Goal: Transaction & Acquisition: Purchase product/service

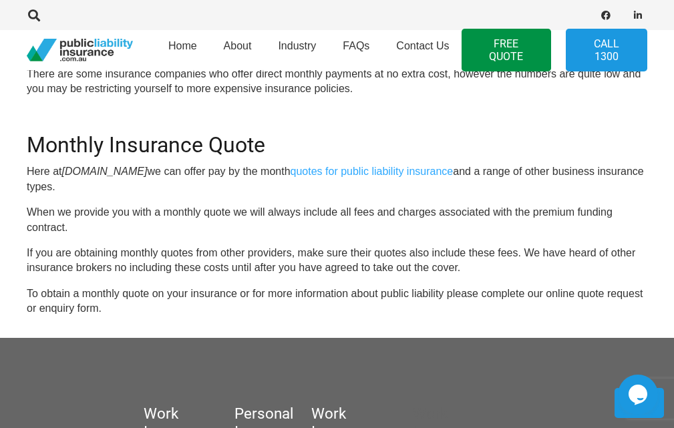
scroll to position [1042, 0]
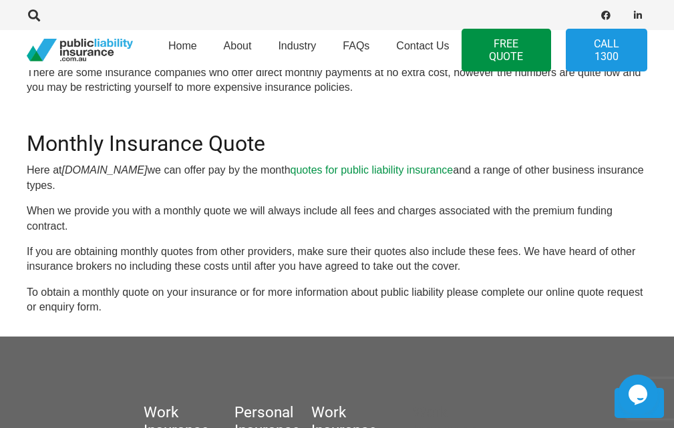
click at [448, 176] on link "quotes for public liability insurance" at bounding box center [371, 169] width 163 height 11
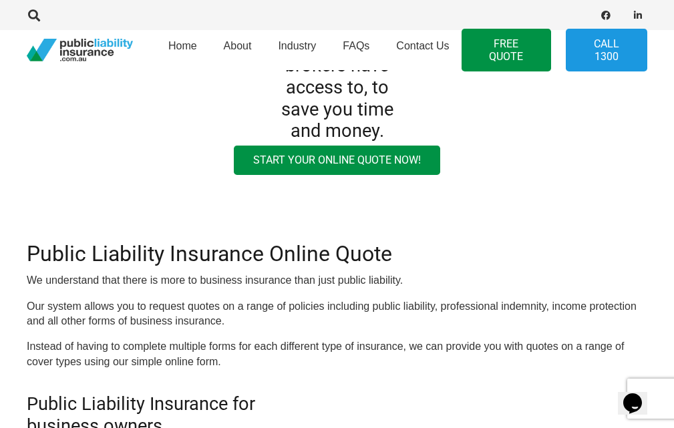
scroll to position [294, 0]
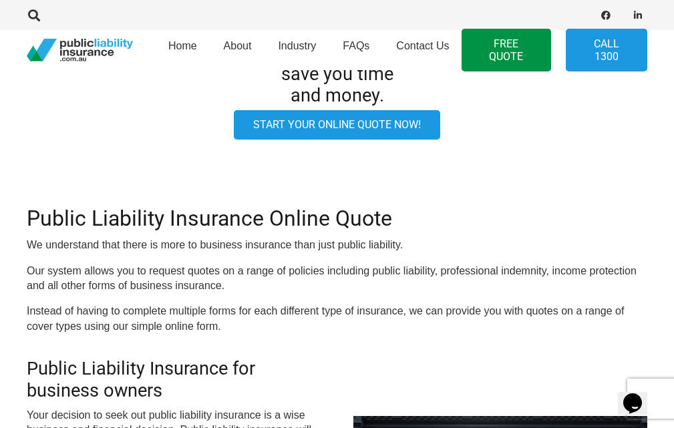
click at [343, 126] on link "Start your online quote now!" at bounding box center [337, 125] width 206 height 30
